Goal: Find specific page/section: Find specific page/section

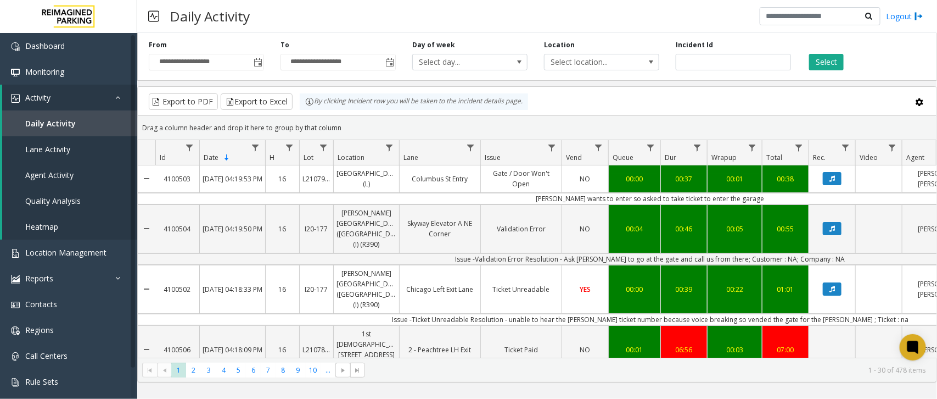
scroll to position [0, 113]
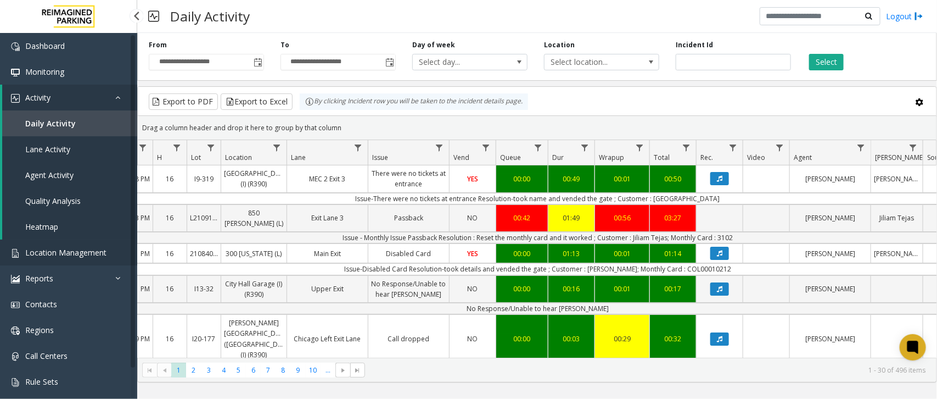
click at [72, 248] on span "Location Management" at bounding box center [65, 252] width 81 height 10
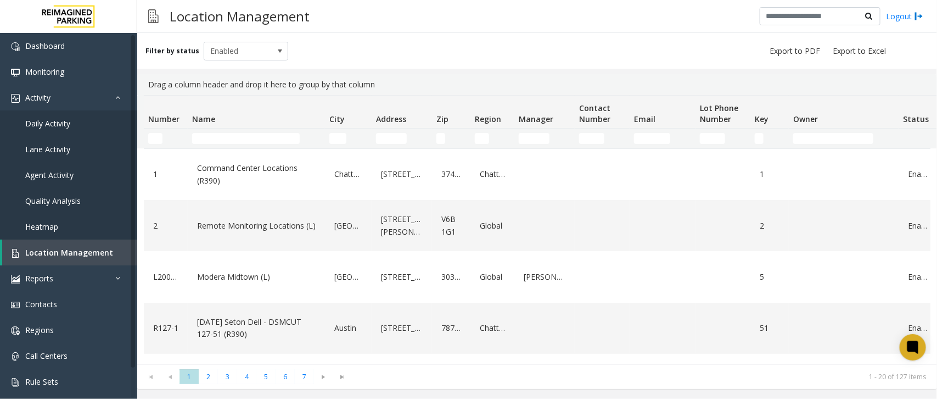
click at [223, 144] on td "Name Filter" at bounding box center [256, 138] width 137 height 20
click at [234, 135] on input "Name Filter" at bounding box center [246, 138] width 108 height 11
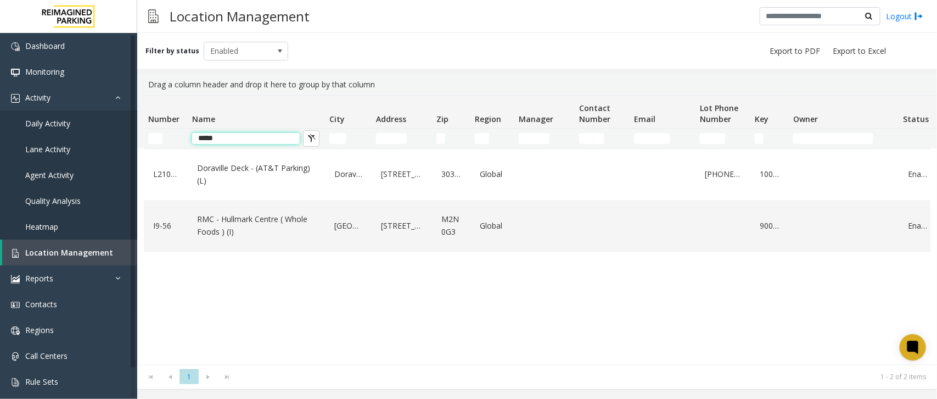
type input "******"
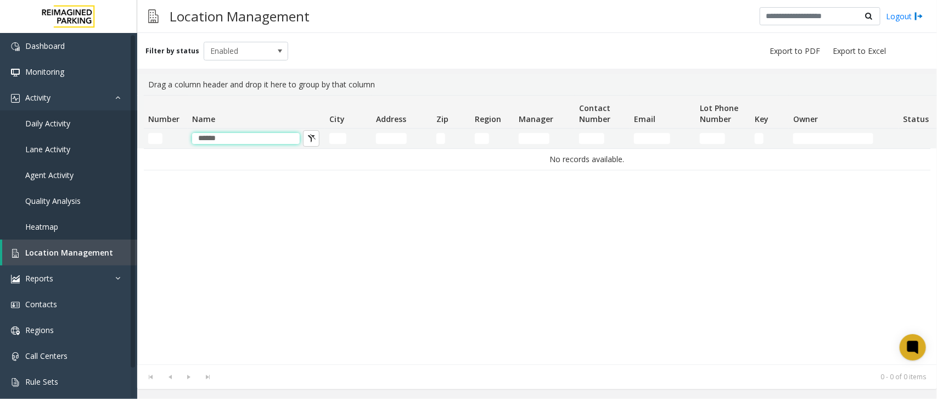
drag, startPoint x: 287, startPoint y: 141, endPoint x: 188, endPoint y: 144, distance: 99.4
click at [188, 144] on td "******" at bounding box center [256, 138] width 137 height 20
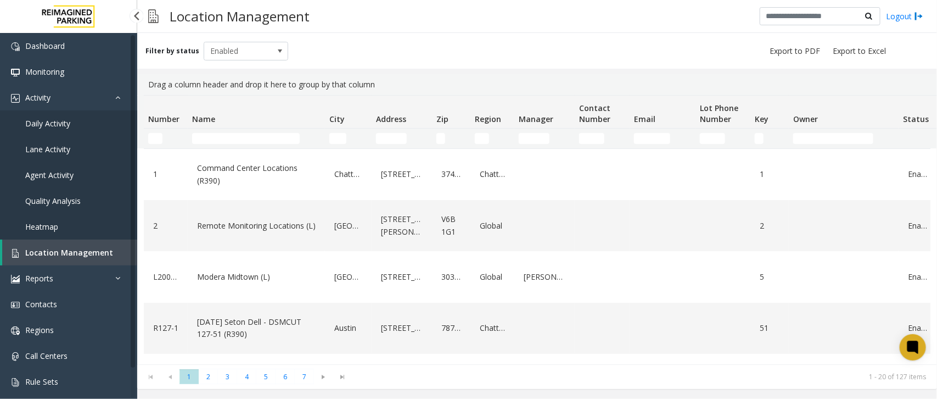
click at [66, 119] on span "Daily Activity" at bounding box center [47, 123] width 45 height 10
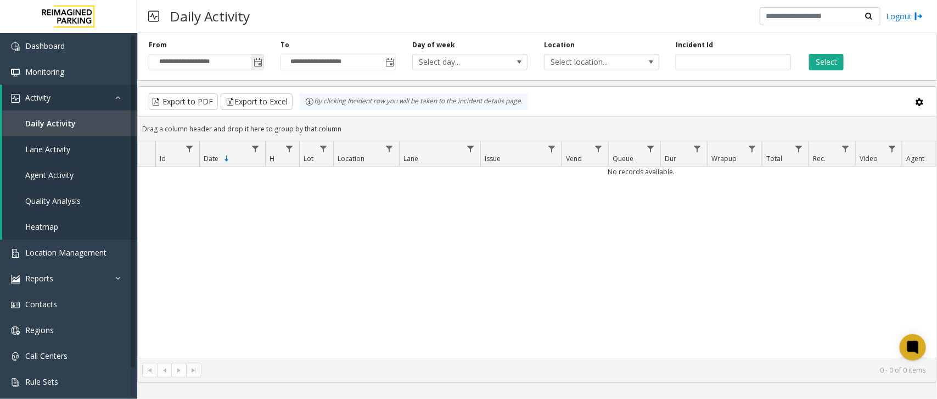
click at [224, 64] on input "**********" at bounding box center [206, 61] width 114 height 15
click at [261, 61] on span "Toggle popup" at bounding box center [258, 62] width 9 height 9
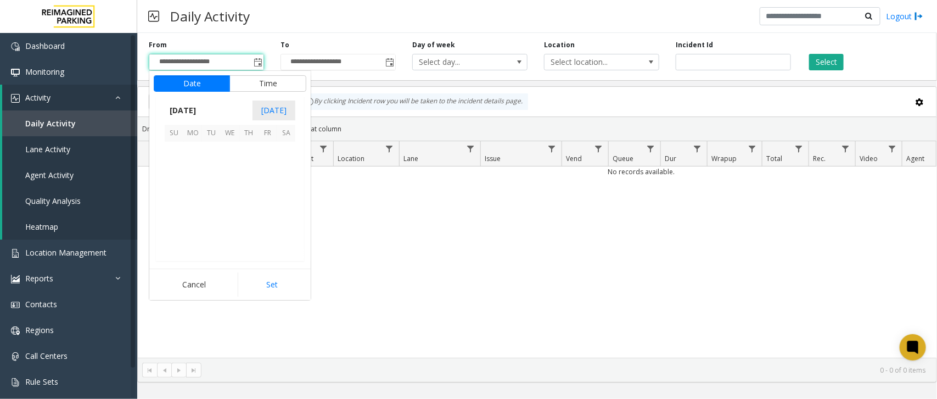
scroll to position [197077, 0]
click at [214, 191] on span "14" at bounding box center [211, 189] width 19 height 19
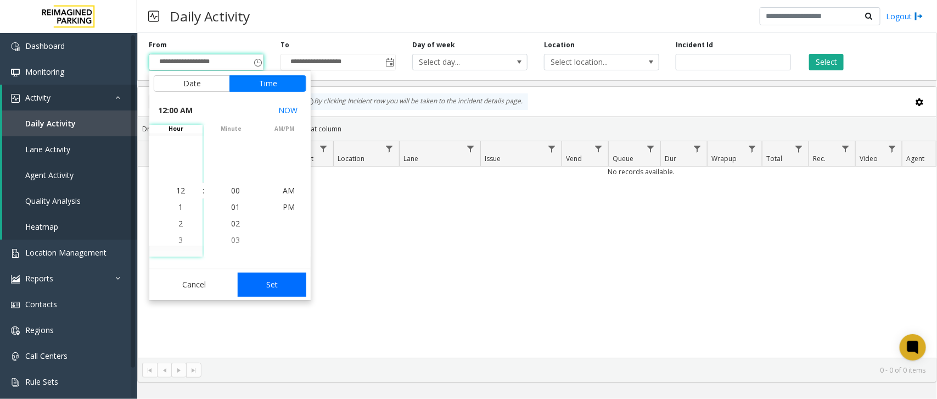
click at [262, 282] on button "Set" at bounding box center [272, 284] width 69 height 24
type input "**********"
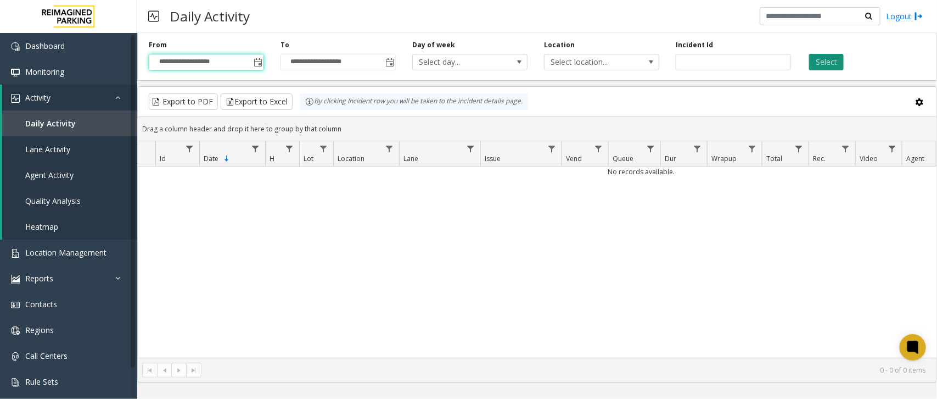
click at [834, 65] on button "Select" at bounding box center [826, 62] width 35 height 16
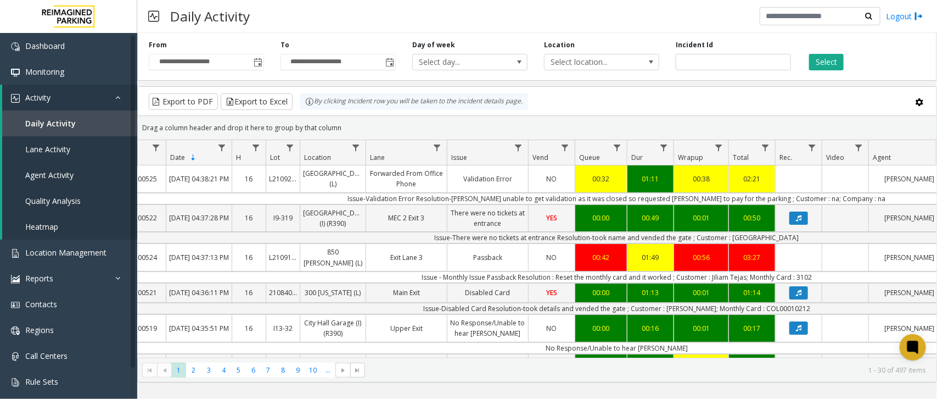
scroll to position [0, 37]
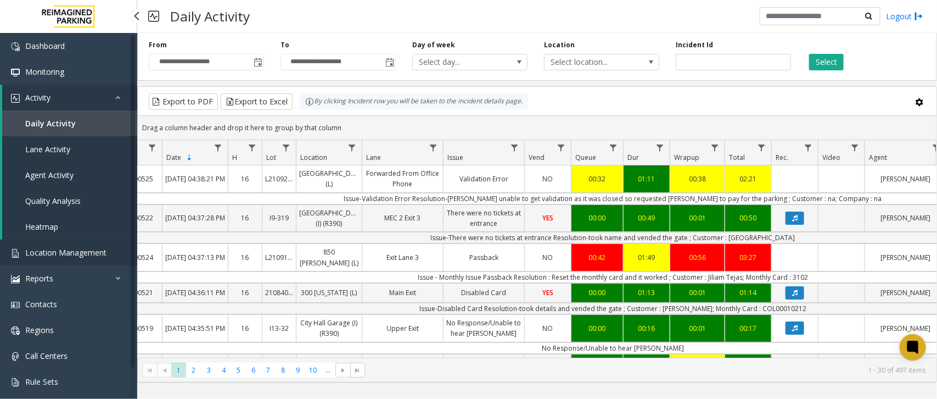
click at [59, 251] on span "Location Management" at bounding box center [65, 252] width 81 height 10
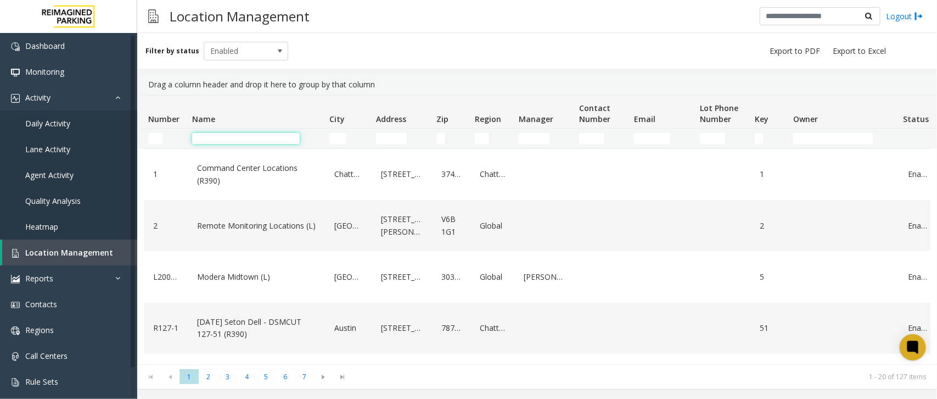
click at [272, 140] on input "Name Filter" at bounding box center [246, 138] width 108 height 11
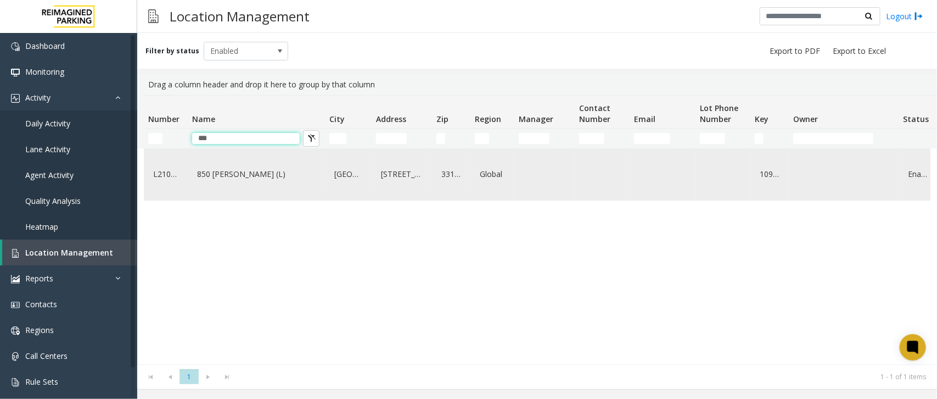
type input "***"
click at [269, 176] on link "850 [PERSON_NAME] (L)" at bounding box center [256, 174] width 124 height 18
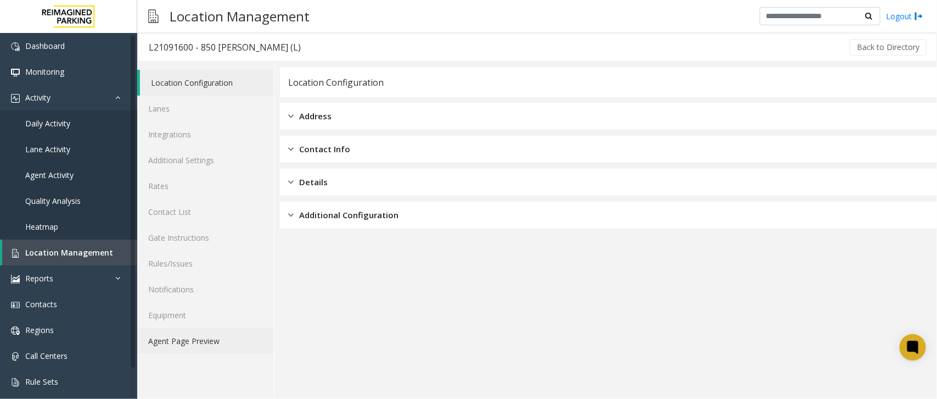
click at [184, 335] on link "Agent Page Preview" at bounding box center [205, 341] width 137 height 26
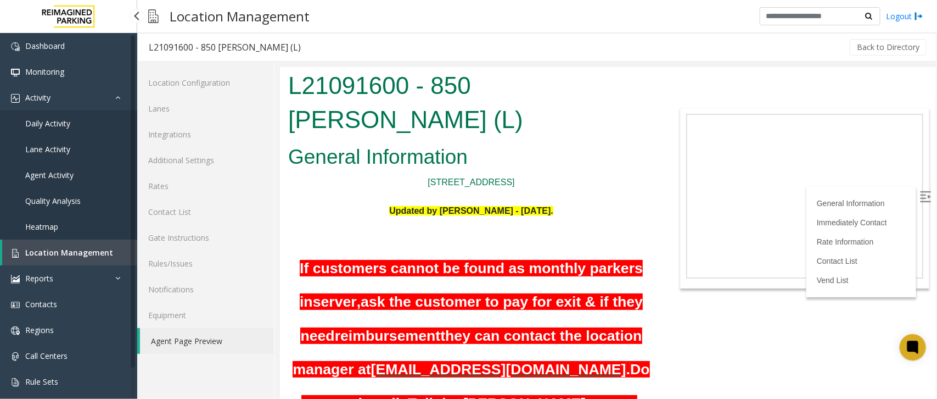
click at [55, 250] on span "Location Management" at bounding box center [69, 252] width 88 height 10
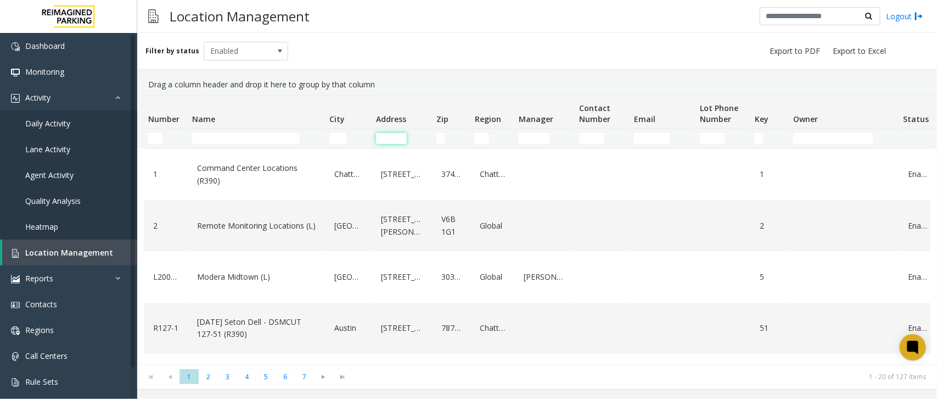
click at [383, 133] on input "Address Filter" at bounding box center [391, 138] width 31 height 11
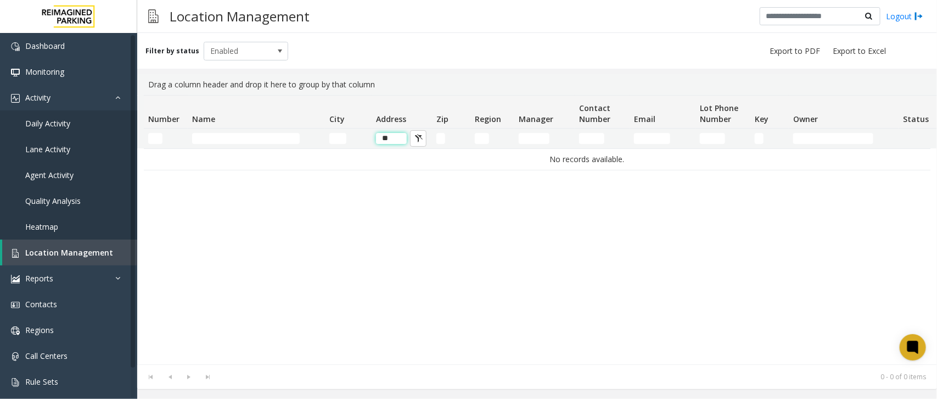
type input "*"
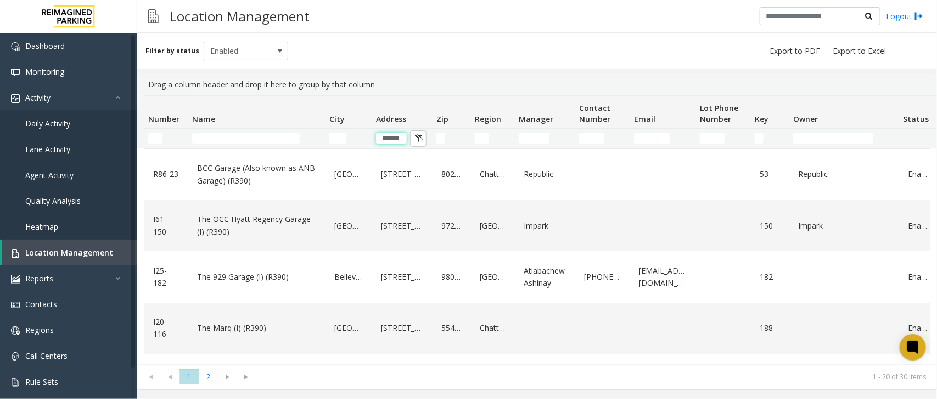
drag, startPoint x: 402, startPoint y: 138, endPoint x: 372, endPoint y: 140, distance: 30.8
click at [372, 140] on td "******" at bounding box center [402, 138] width 60 height 20
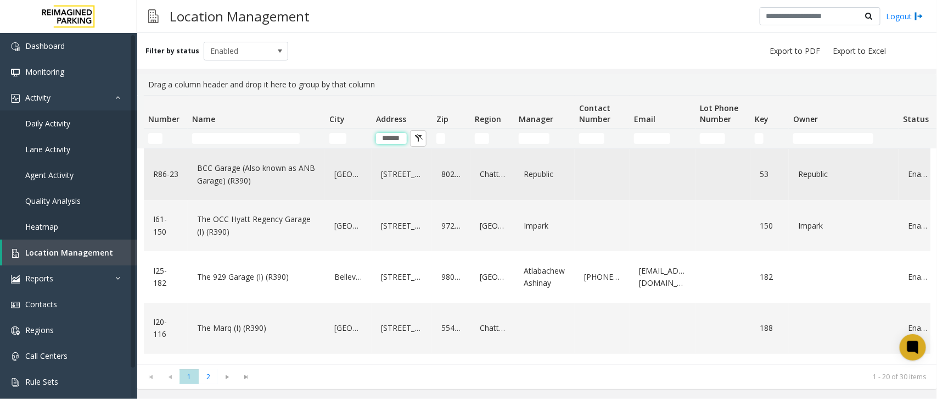
type input "*"
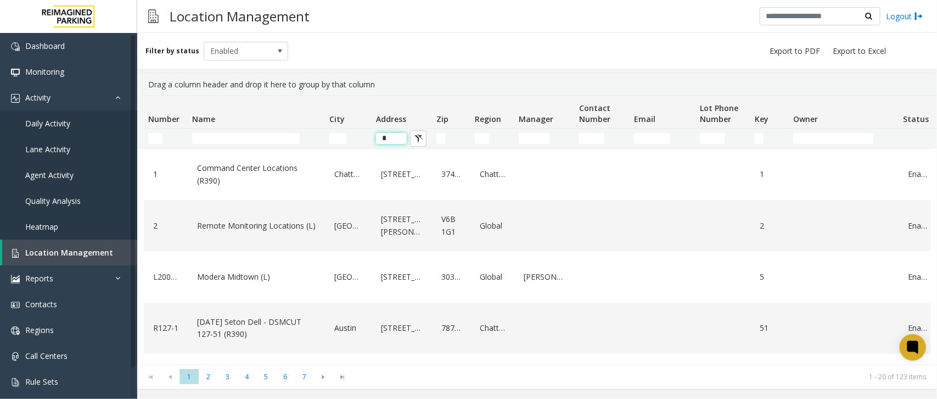
drag, startPoint x: 394, startPoint y: 138, endPoint x: 377, endPoint y: 140, distance: 17.6
click at [377, 140] on input "*" at bounding box center [391, 138] width 31 height 11
click at [284, 140] on input "Name Filter" at bounding box center [246, 138] width 108 height 11
type input "**"
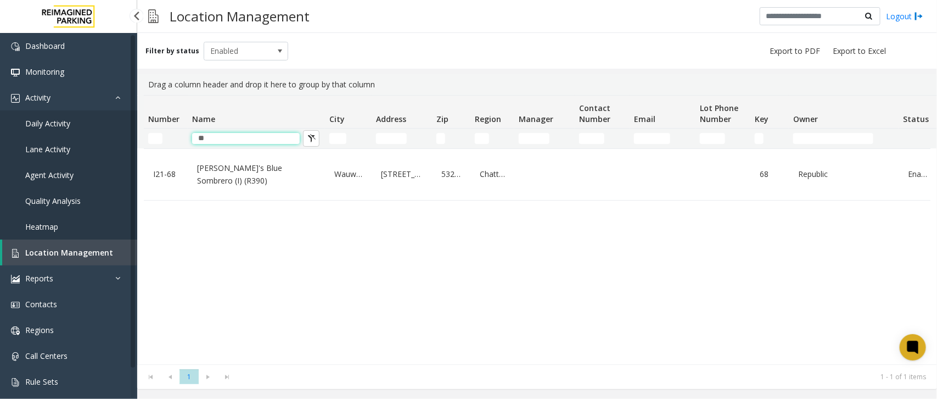
drag, startPoint x: 228, startPoint y: 137, endPoint x: 81, endPoint y: 140, distance: 147.7
click at [81, 140] on app-root "Dashboard Monitoring Activity Daily Activity Lane Activity Agent Activity Quali…" at bounding box center [468, 199] width 937 height 399
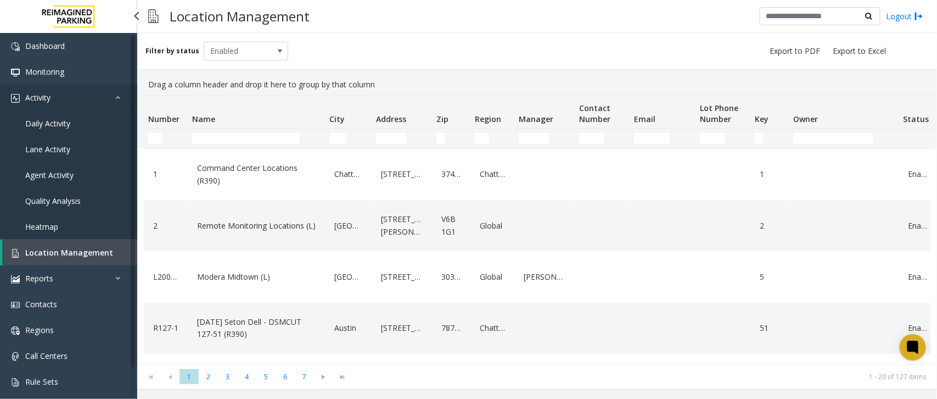
click at [76, 107] on link "Activity" at bounding box center [68, 98] width 137 height 26
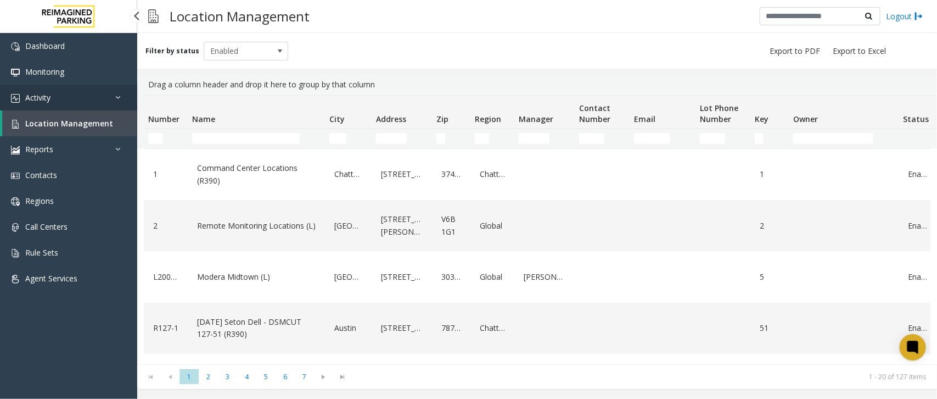
click at [75, 97] on link "Activity" at bounding box center [68, 98] width 137 height 26
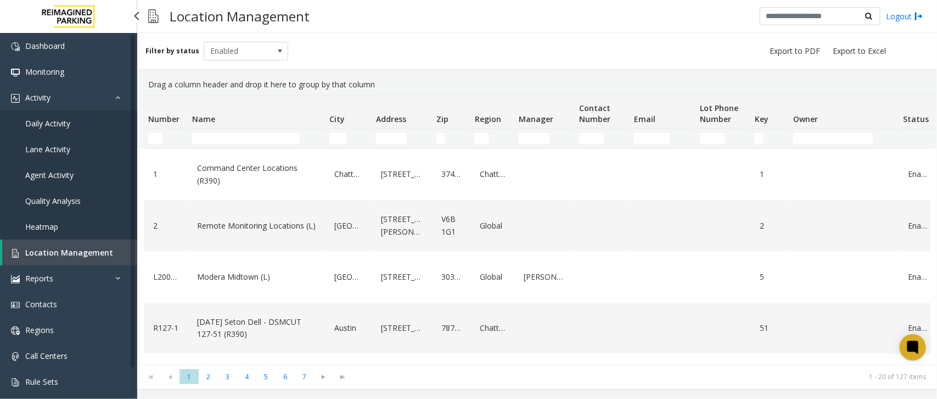
click at [70, 122] on link "Daily Activity" at bounding box center [68, 123] width 137 height 26
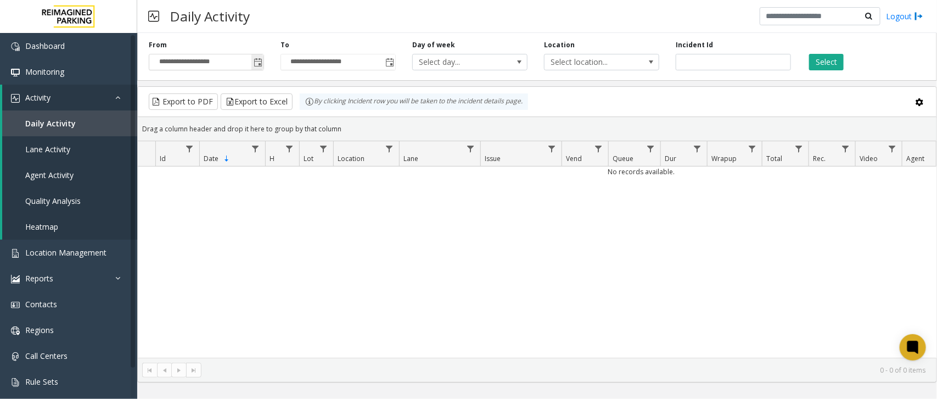
click at [261, 65] on span "Toggle popup" at bounding box center [258, 62] width 9 height 9
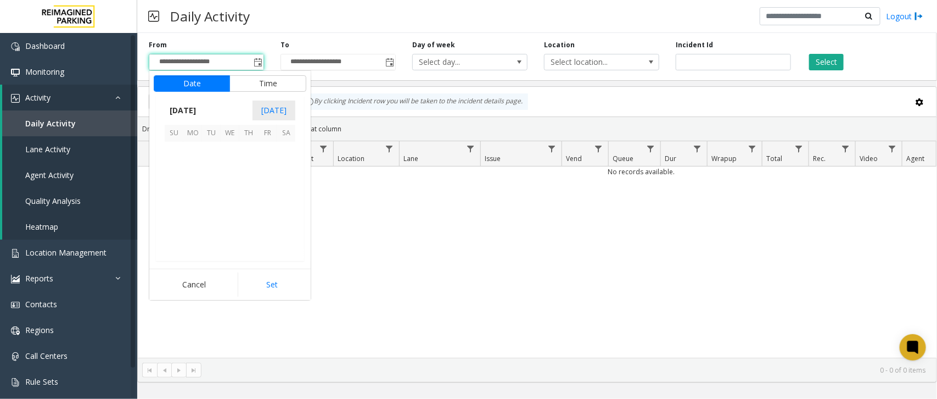
scroll to position [197077, 0]
click at [211, 192] on span "14" at bounding box center [211, 189] width 19 height 19
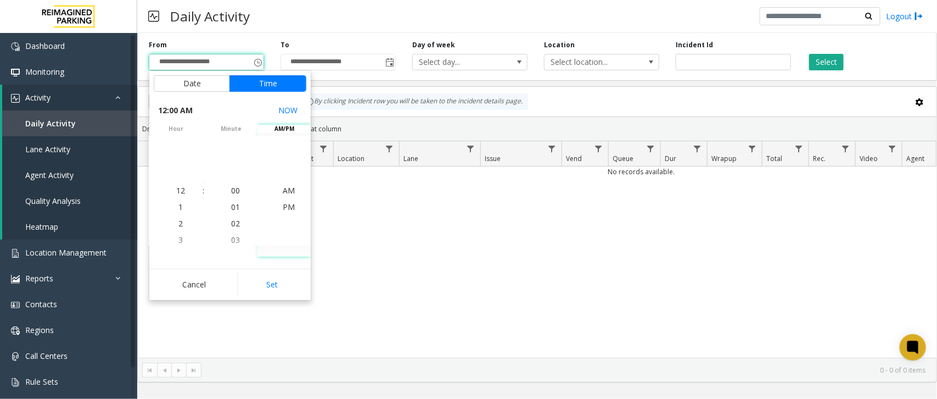
drag, startPoint x: 283, startPoint y: 287, endPoint x: 306, endPoint y: 253, distance: 40.8
click at [284, 287] on button "Set" at bounding box center [272, 284] width 69 height 24
type input "**********"
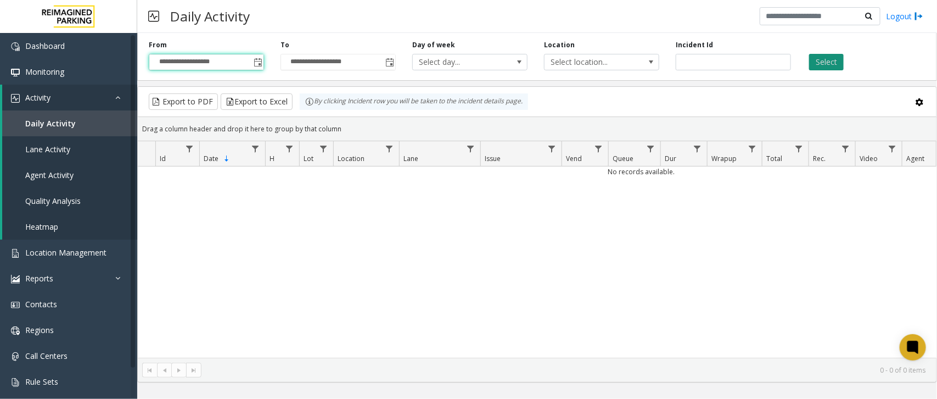
click at [819, 61] on button "Select" at bounding box center [826, 62] width 35 height 16
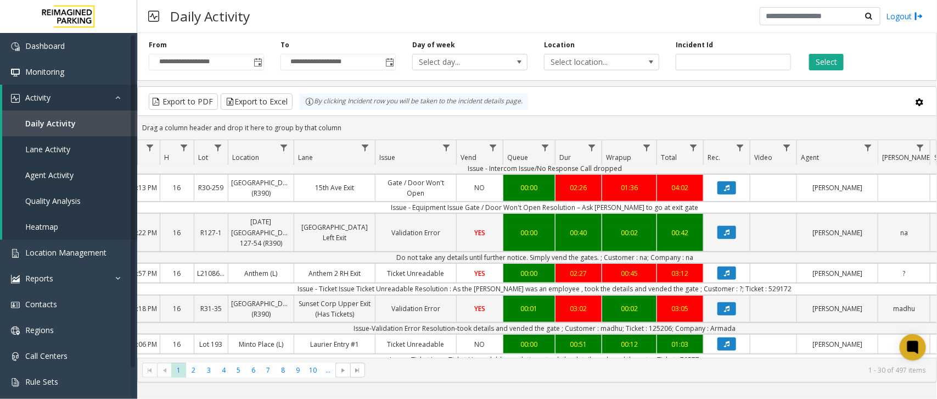
scroll to position [0, 105]
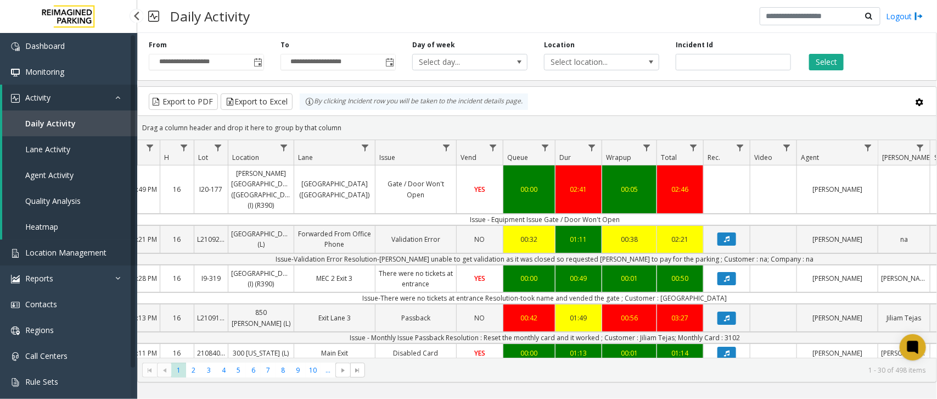
click at [67, 253] on span "Location Management" at bounding box center [65, 252] width 81 height 10
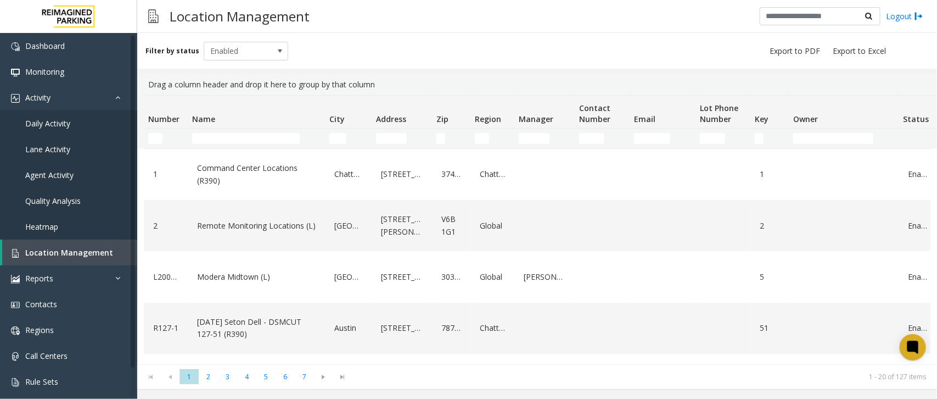
click at [261, 147] on td "Name Filter" at bounding box center [256, 138] width 137 height 20
click at [261, 139] on input "Name Filter" at bounding box center [246, 138] width 108 height 11
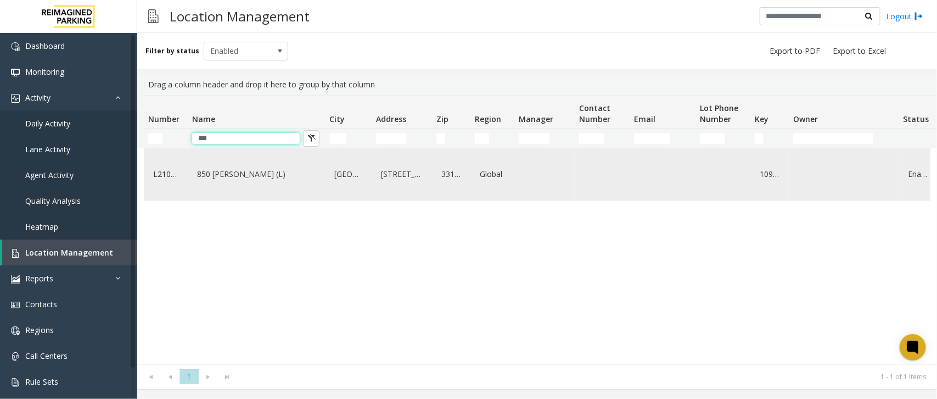
type input "***"
click at [276, 200] on td "850 [PERSON_NAME] (L)" at bounding box center [256, 174] width 137 height 51
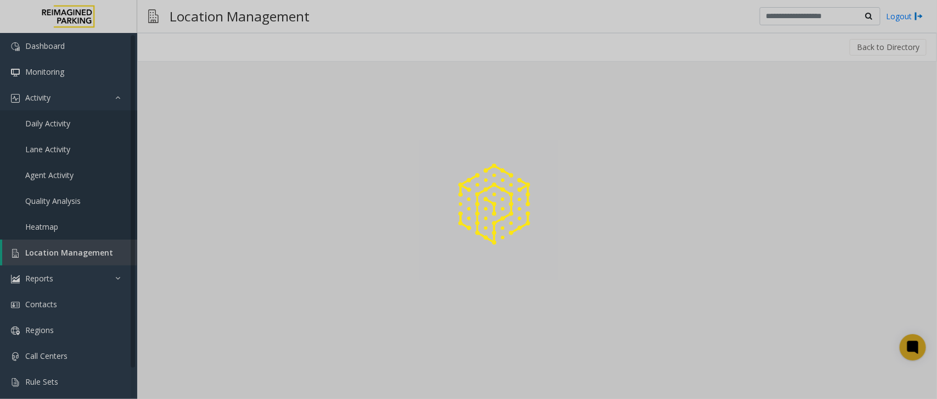
click at [278, 171] on div at bounding box center [468, 199] width 937 height 399
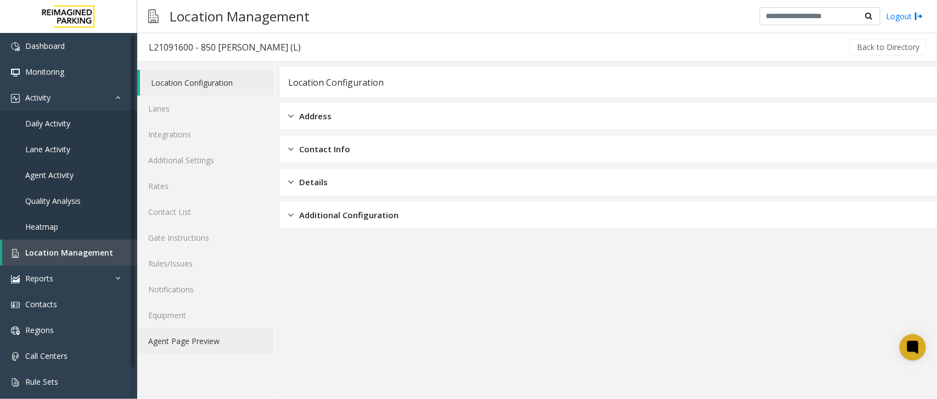
click at [209, 350] on link "Agent Page Preview" at bounding box center [205, 341] width 137 height 26
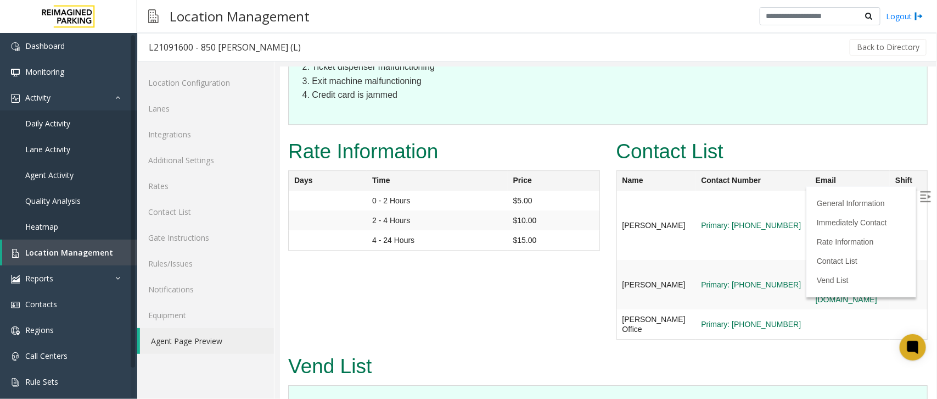
scroll to position [1543, 0]
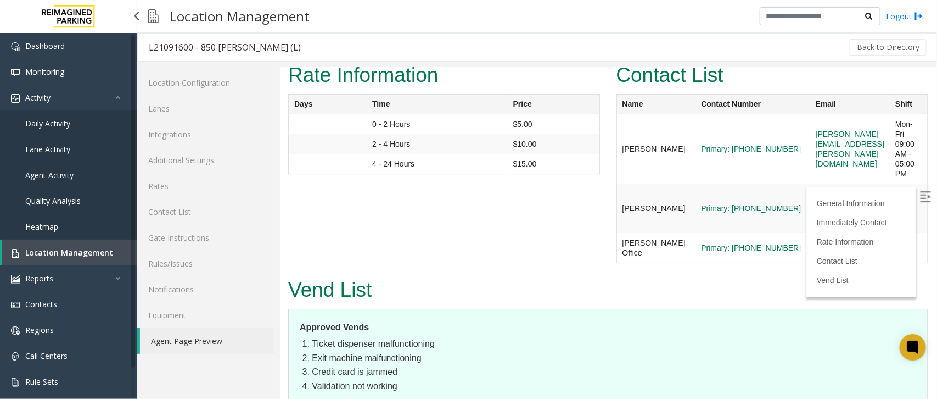
click at [43, 253] on span "Location Management" at bounding box center [69, 252] width 88 height 10
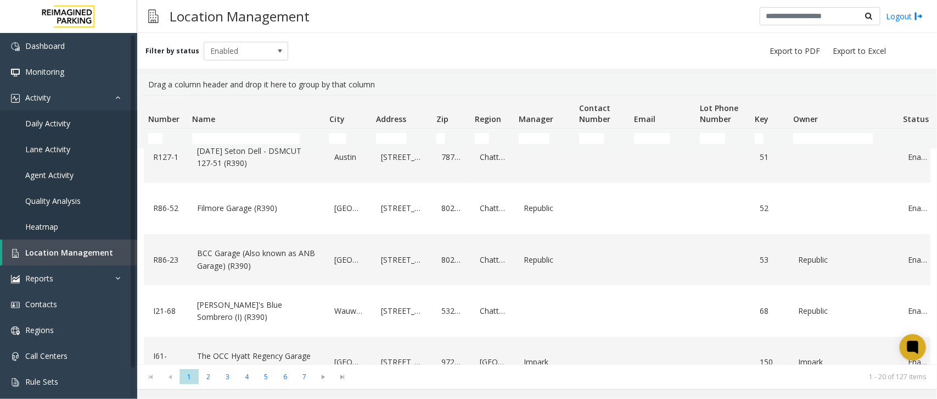
scroll to position [274, 0]
